Goal: Find specific page/section: Find specific page/section

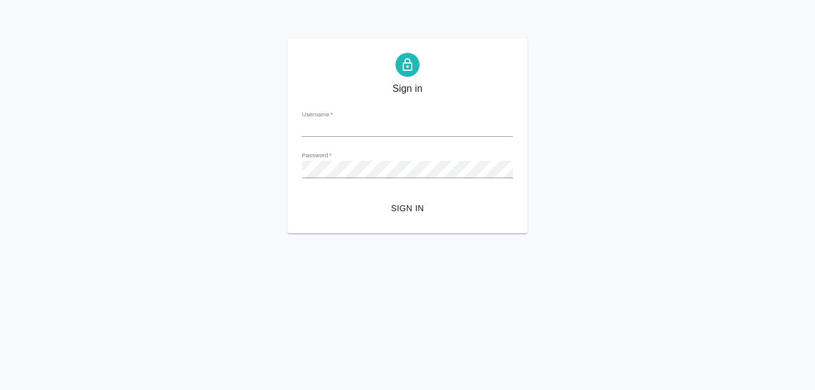
type input "[EMAIL_ADDRESS][DOMAIN_NAME]"
click at [413, 209] on span "Sign in" at bounding box center [407, 208] width 192 height 15
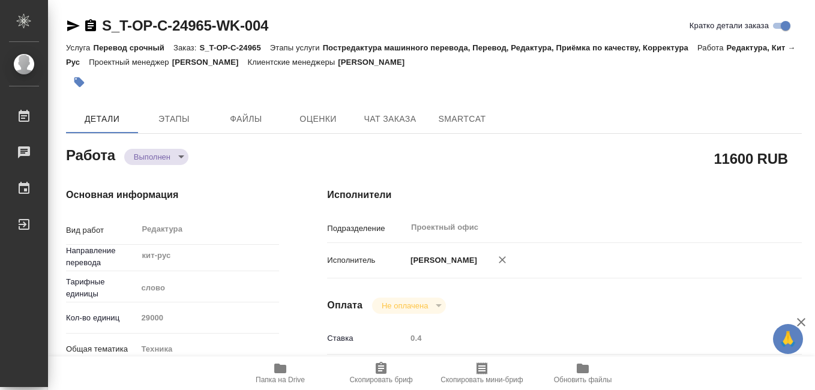
type textarea "x"
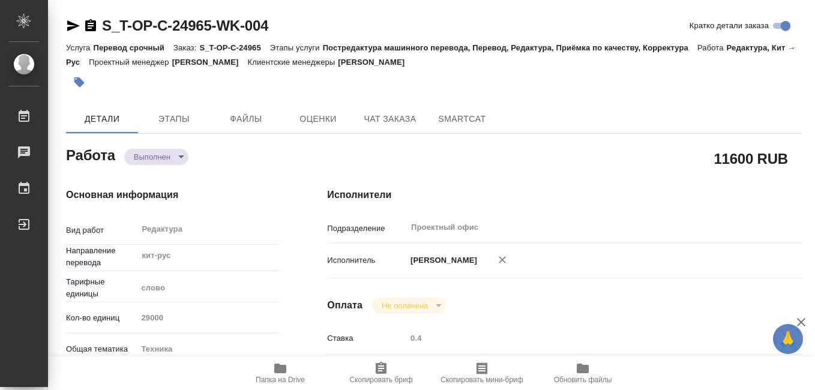
type textarea "x"
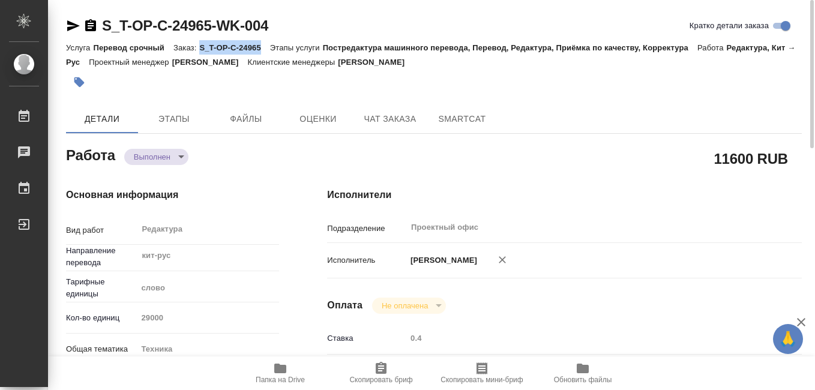
drag, startPoint x: 201, startPoint y: 47, endPoint x: 260, endPoint y: 48, distance: 58.8
click at [260, 48] on p "S_T-OP-C-24965" at bounding box center [234, 47] width 70 height 9
copy p "S_T-OP-C-24965"
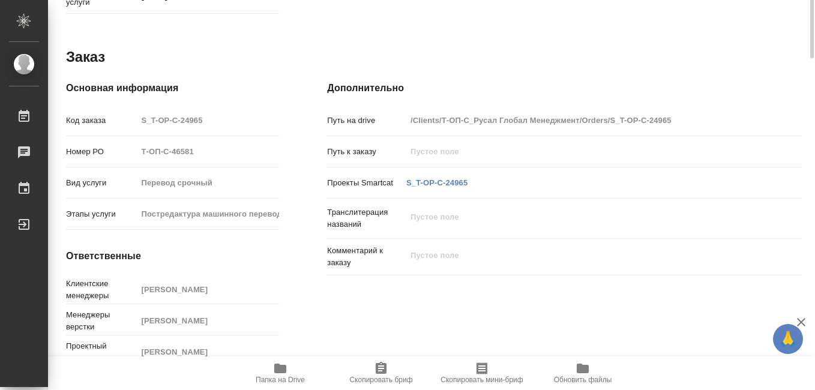
scroll to position [274, 0]
